Goal: Task Accomplishment & Management: Manage account settings

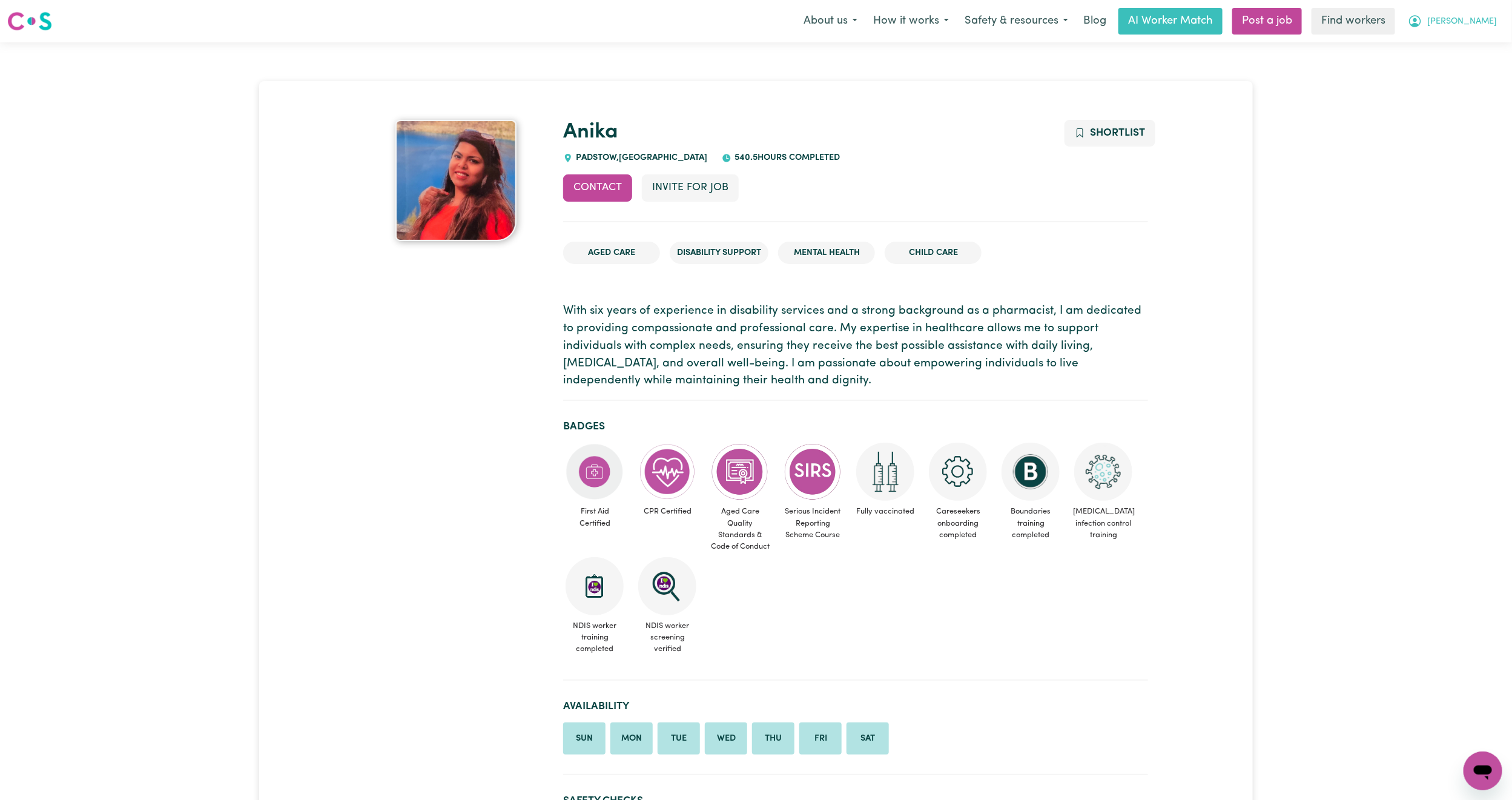
click at [1482, 23] on span "[PERSON_NAME]" at bounding box center [1462, 21] width 70 height 14
click at [1445, 69] on link "Logout" at bounding box center [1456, 70] width 96 height 23
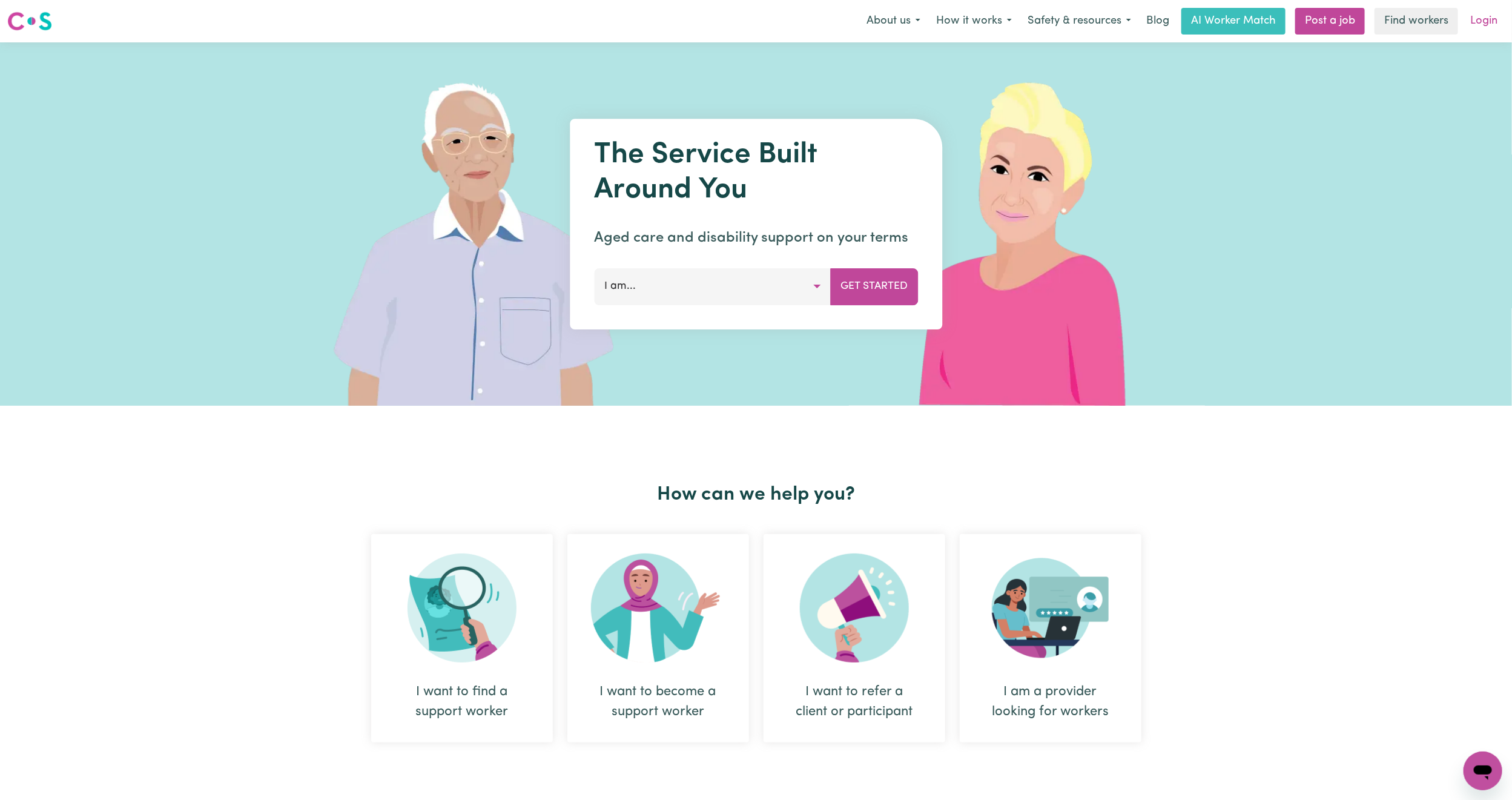
click at [1485, 30] on link "Login" at bounding box center [1484, 21] width 42 height 27
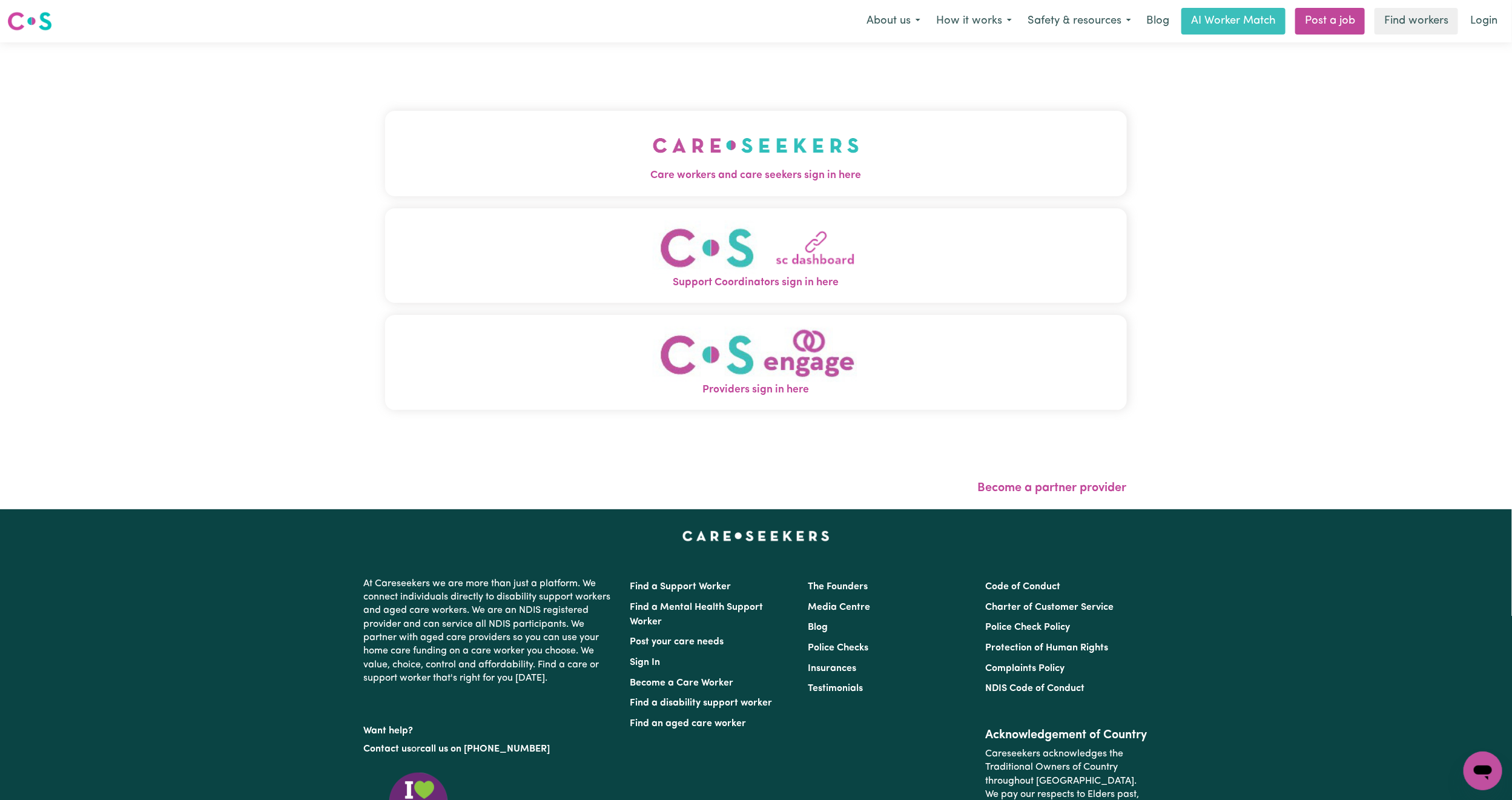
click at [709, 123] on img "Care workers and care seekers sign in here" at bounding box center [755, 145] width 206 height 45
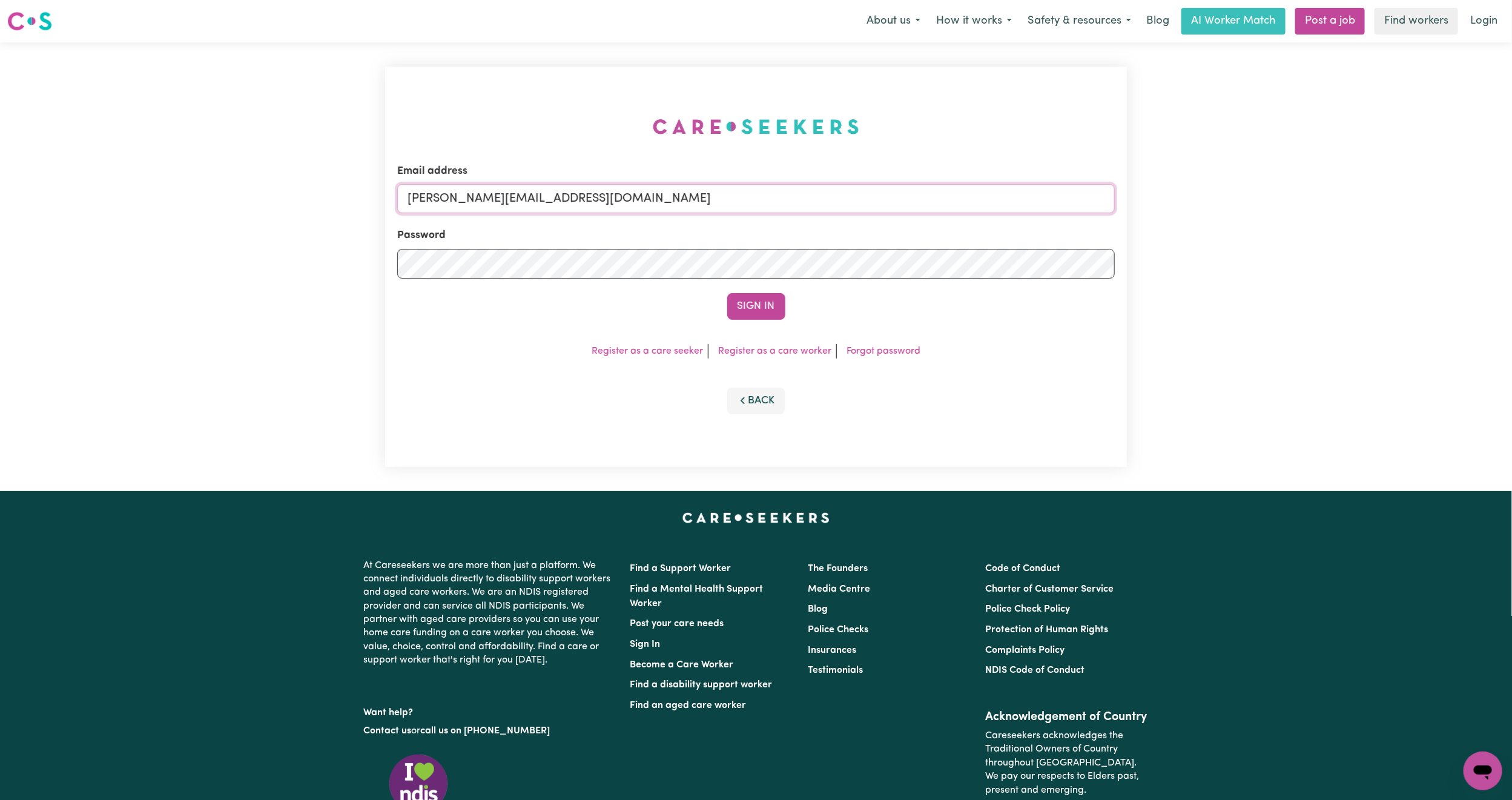
drag, startPoint x: 498, startPoint y: 204, endPoint x: 510, endPoint y: 211, distance: 13.9
click at [498, 204] on input "[PERSON_NAME][EMAIL_ADDRESS][DOMAIN_NAME]" at bounding box center [756, 199] width 718 height 29
click at [920, 252] on form "Email address [EMAIL_ADDRESS][PERSON_NAME][DOMAIN_NAME] Password Sign In" at bounding box center [756, 242] width 718 height 157
type input "superuser~[EMAIL_ADDRESS][DOMAIN_NAME]"
click at [786, 297] on div "Sign In" at bounding box center [756, 306] width 718 height 27
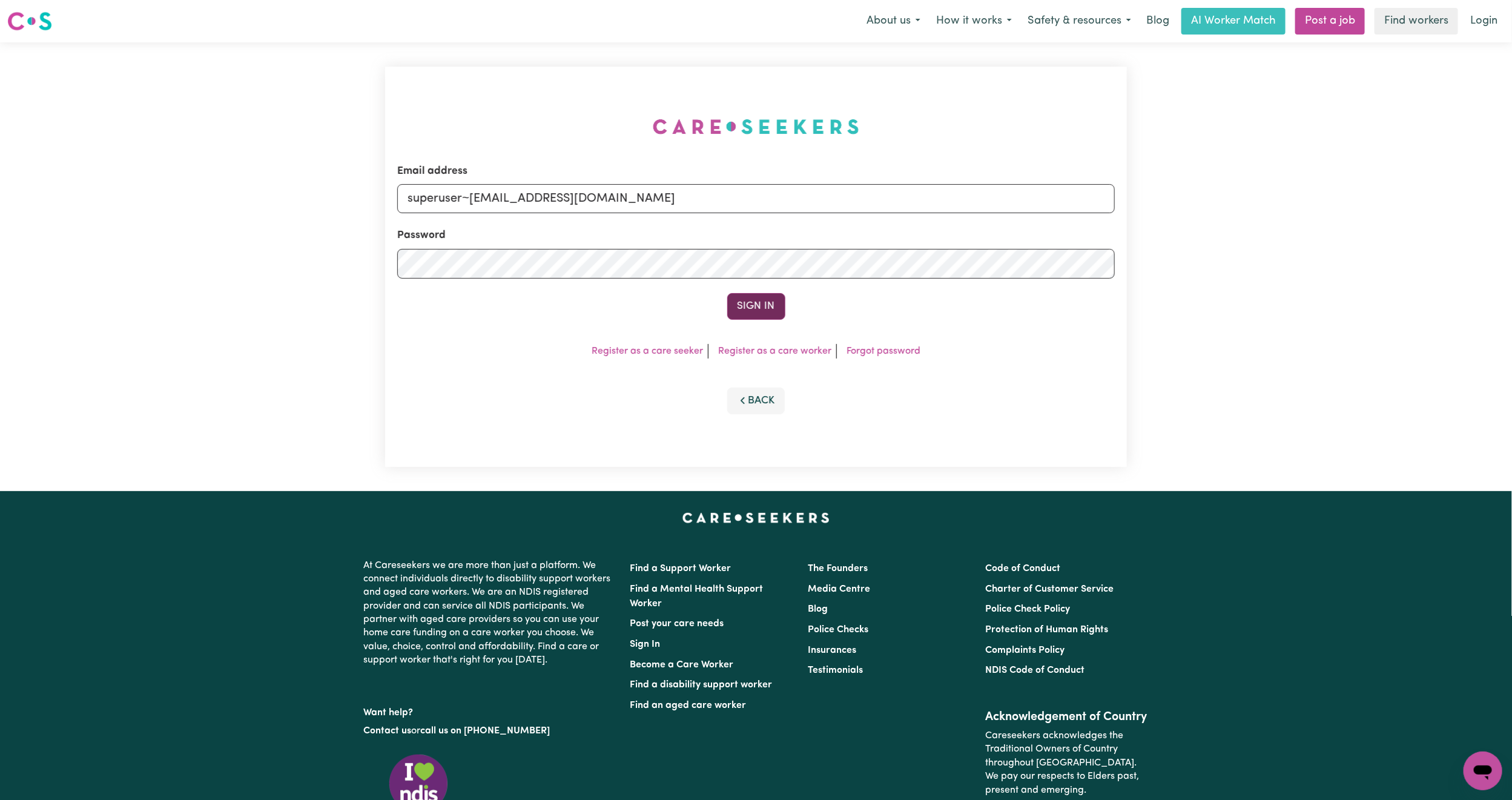
click at [756, 300] on button "Sign In" at bounding box center [757, 306] width 58 height 27
